Goal: Task Accomplishment & Management: Use online tool/utility

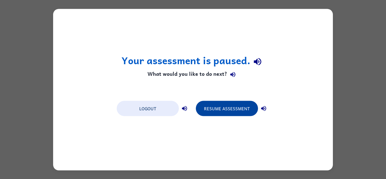
click at [217, 110] on button "Resume Assessment" at bounding box center [227, 107] width 62 height 15
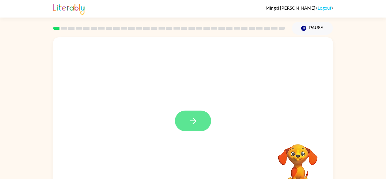
click at [197, 116] on icon "button" at bounding box center [193, 121] width 10 height 10
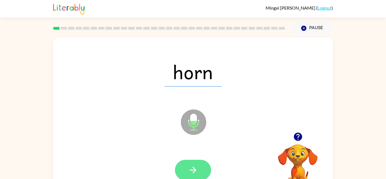
click at [184, 173] on button "button" at bounding box center [193, 169] width 36 height 21
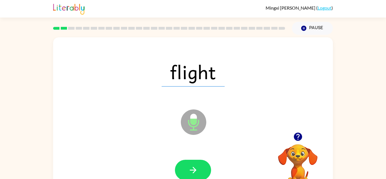
click at [299, 136] on icon "button" at bounding box center [297, 136] width 8 height 8
click at [191, 170] on icon "button" at bounding box center [192, 170] width 6 height 6
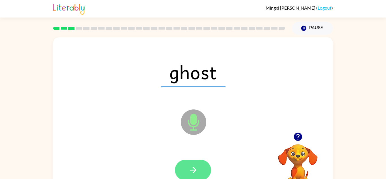
click at [192, 167] on icon "button" at bounding box center [193, 170] width 10 height 10
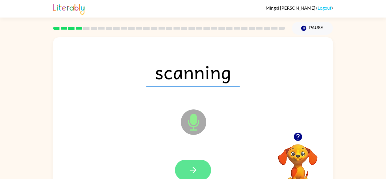
click at [201, 165] on button "button" at bounding box center [193, 169] width 36 height 21
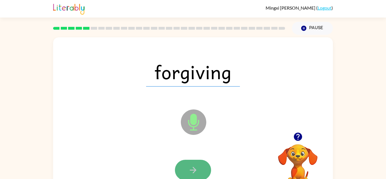
click at [190, 163] on button "button" at bounding box center [193, 169] width 36 height 21
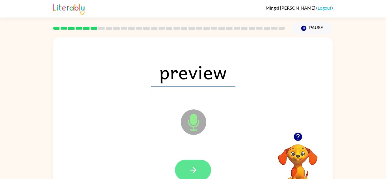
click at [192, 165] on icon "button" at bounding box center [193, 170] width 10 height 10
click at [193, 168] on icon "button" at bounding box center [193, 170] width 10 height 10
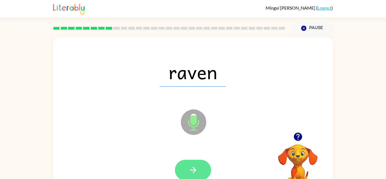
click at [194, 169] on icon "button" at bounding box center [193, 170] width 10 height 10
click at [193, 169] on icon "button" at bounding box center [192, 170] width 6 height 6
click at [192, 171] on icon "button" at bounding box center [193, 170] width 10 height 10
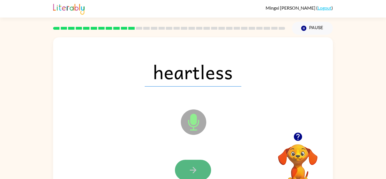
click at [192, 171] on icon "button" at bounding box center [193, 170] width 10 height 10
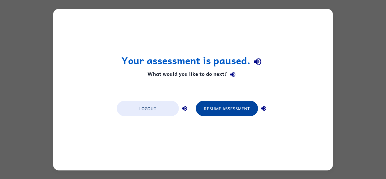
click at [218, 108] on button "Resume Assessment" at bounding box center [227, 107] width 62 height 15
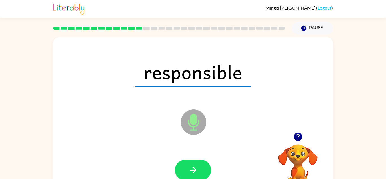
click at [192, 128] on icon at bounding box center [193, 121] width 25 height 25
click at [194, 171] on icon "button" at bounding box center [193, 170] width 10 height 10
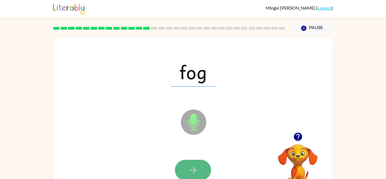
click at [193, 170] on icon "button" at bounding box center [192, 170] width 6 height 6
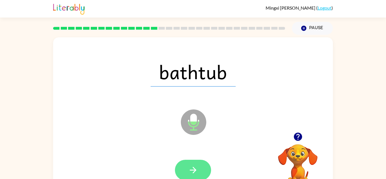
click at [193, 170] on icon "button" at bounding box center [193, 170] width 10 height 10
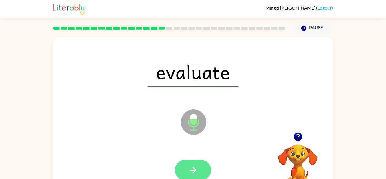
click at [196, 166] on icon "button" at bounding box center [193, 170] width 10 height 10
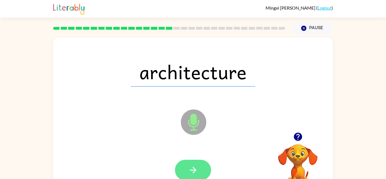
click at [192, 167] on icon "button" at bounding box center [192, 170] width 6 height 6
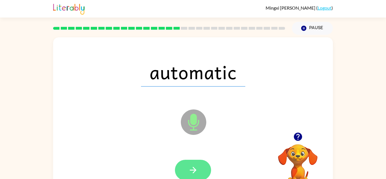
click at [196, 165] on icon "button" at bounding box center [193, 170] width 10 height 10
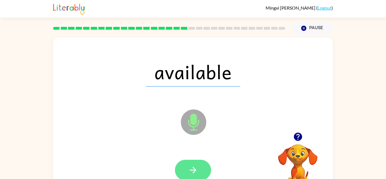
click at [196, 167] on icon "button" at bounding box center [193, 170] width 10 height 10
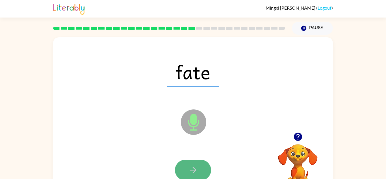
click at [184, 171] on button "button" at bounding box center [193, 169] width 36 height 21
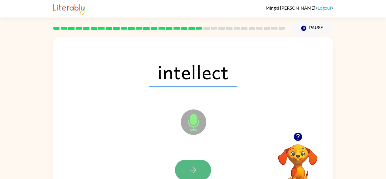
click at [189, 169] on icon "button" at bounding box center [193, 170] width 10 height 10
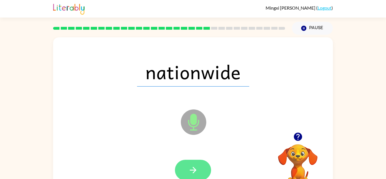
click at [189, 170] on icon "button" at bounding box center [192, 170] width 6 height 6
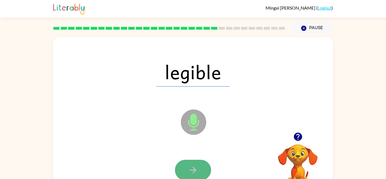
click at [190, 171] on icon "button" at bounding box center [193, 170] width 10 height 10
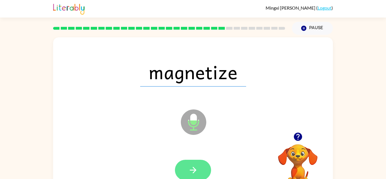
click at [190, 172] on icon "button" at bounding box center [193, 170] width 10 height 10
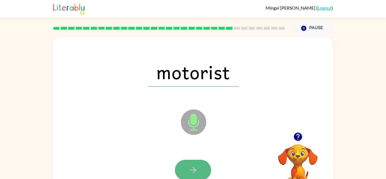
click at [190, 172] on icon "button" at bounding box center [193, 170] width 10 height 10
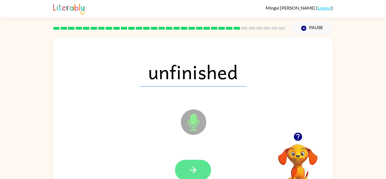
click at [188, 164] on button "button" at bounding box center [193, 169] width 36 height 21
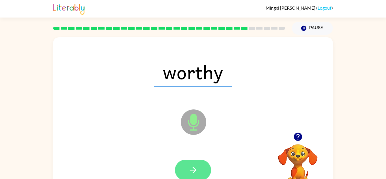
click at [194, 167] on icon "button" at bounding box center [193, 170] width 10 height 10
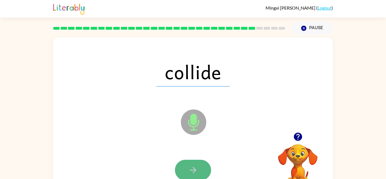
click at [196, 166] on icon "button" at bounding box center [193, 170] width 10 height 10
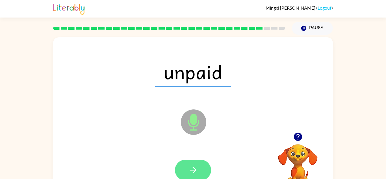
click at [196, 166] on icon "button" at bounding box center [193, 170] width 10 height 10
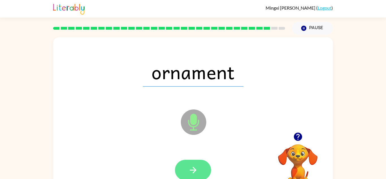
click at [196, 166] on icon "button" at bounding box center [193, 170] width 10 height 10
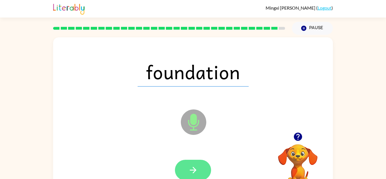
click at [196, 168] on icon "button" at bounding box center [193, 170] width 10 height 10
